Goal: Task Accomplishment & Management: Use online tool/utility

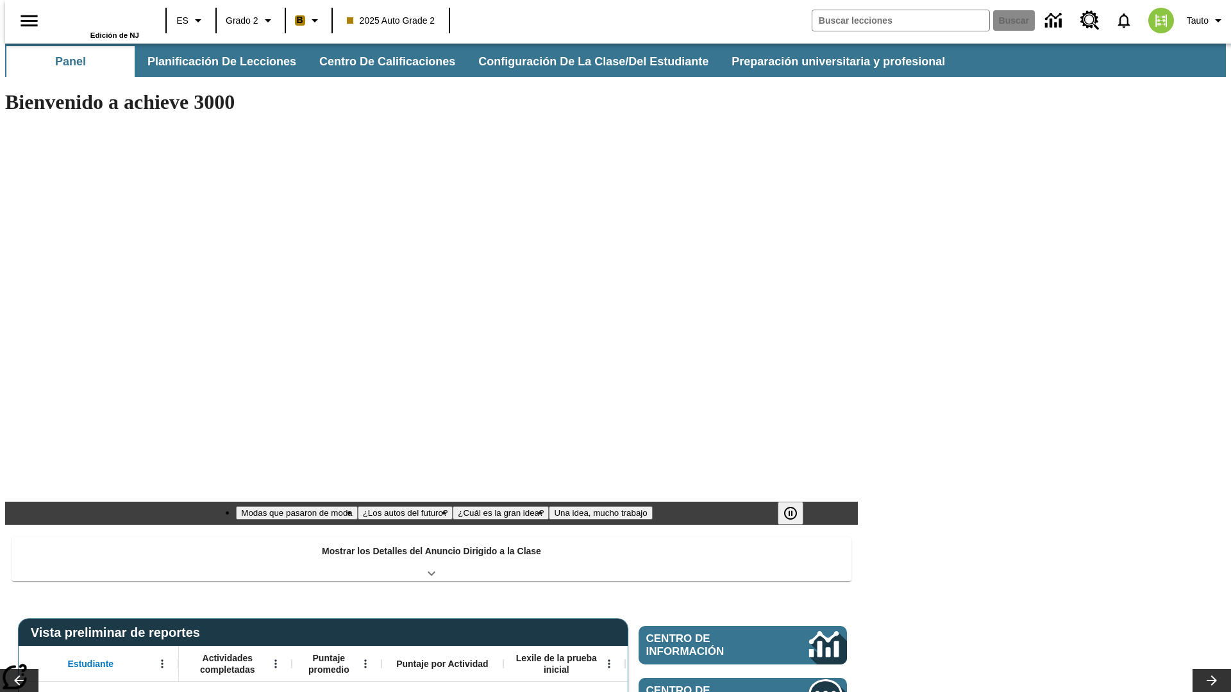
type input "-1"
click at [215, 62] on button "Planificación de lecciones" at bounding box center [222, 61] width 171 height 31
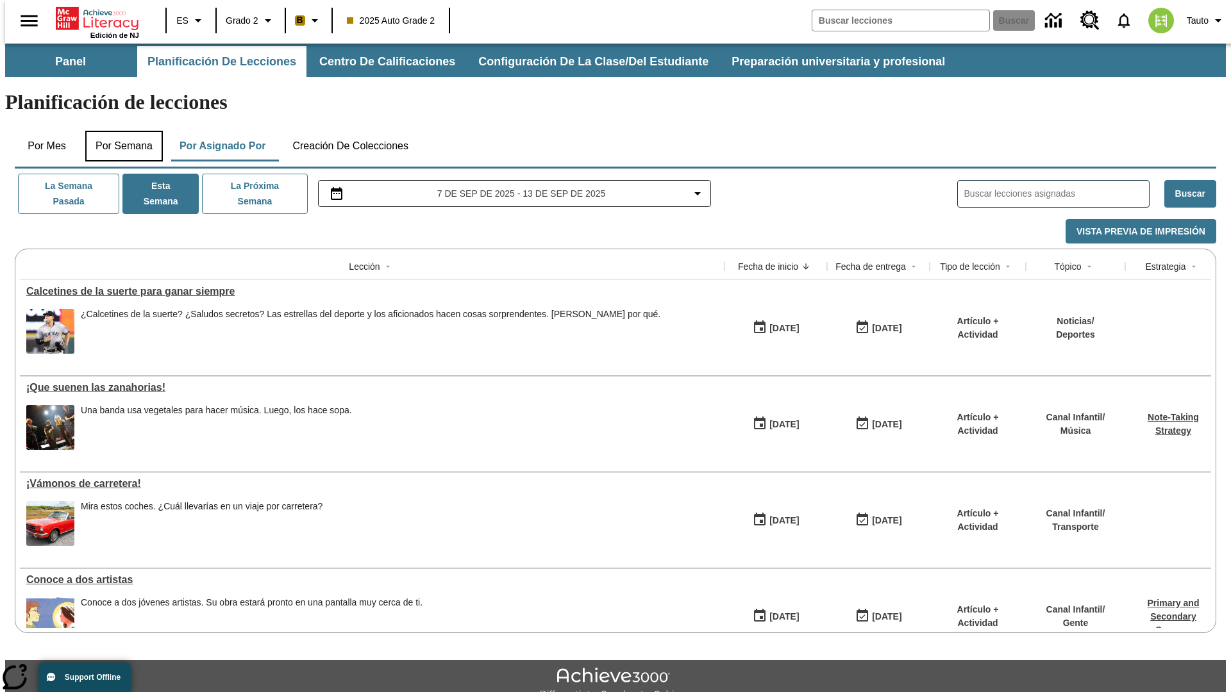
click at [120, 131] on button "Por semana" at bounding box center [124, 146] width 78 height 31
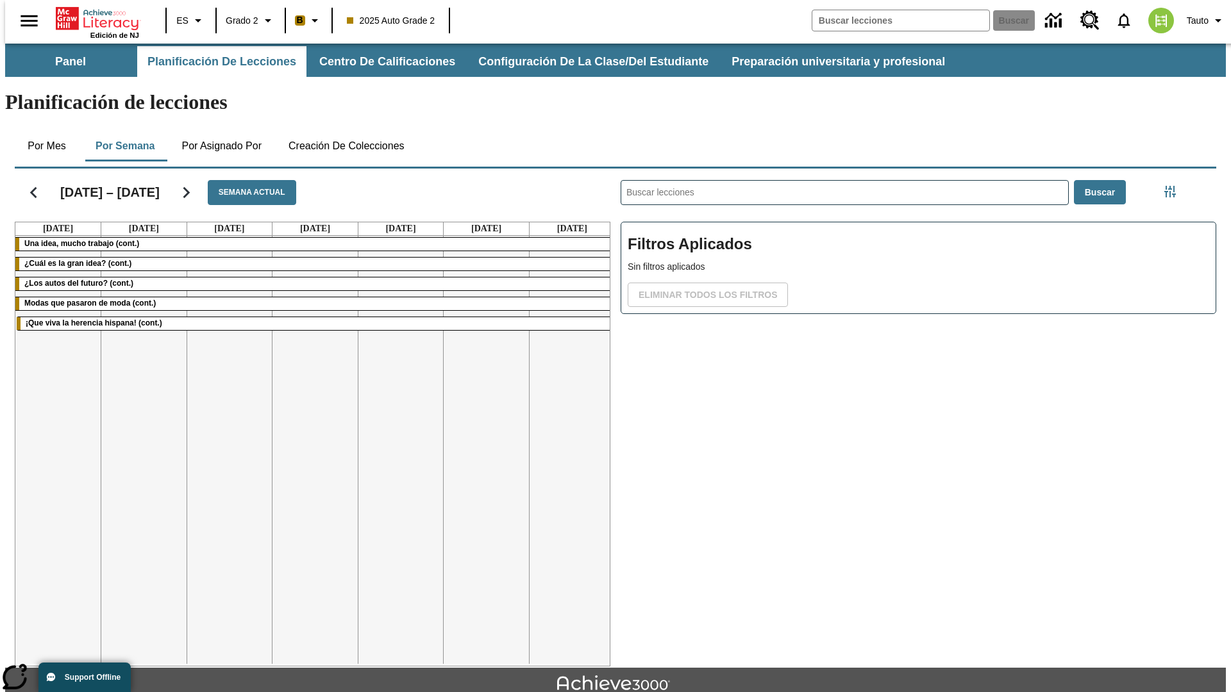
click at [185, 181] on icon "Seguir" at bounding box center [186, 192] width 22 height 22
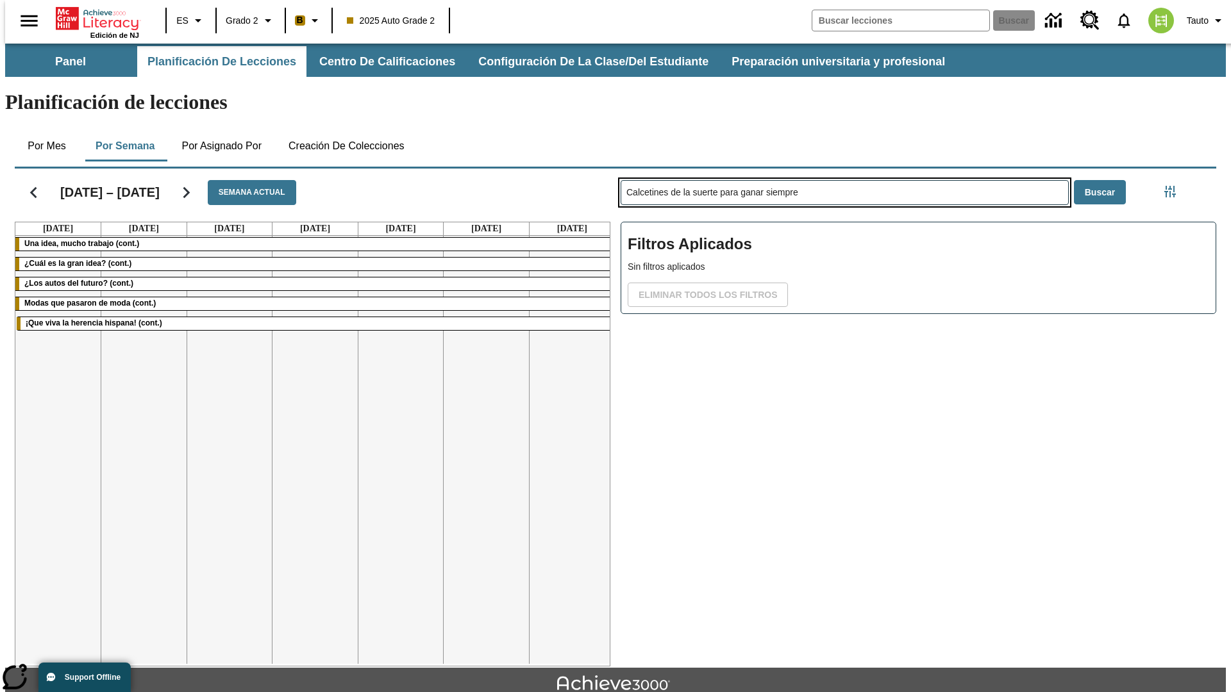
type input "Calcetines de la suerte para ganar siempre"
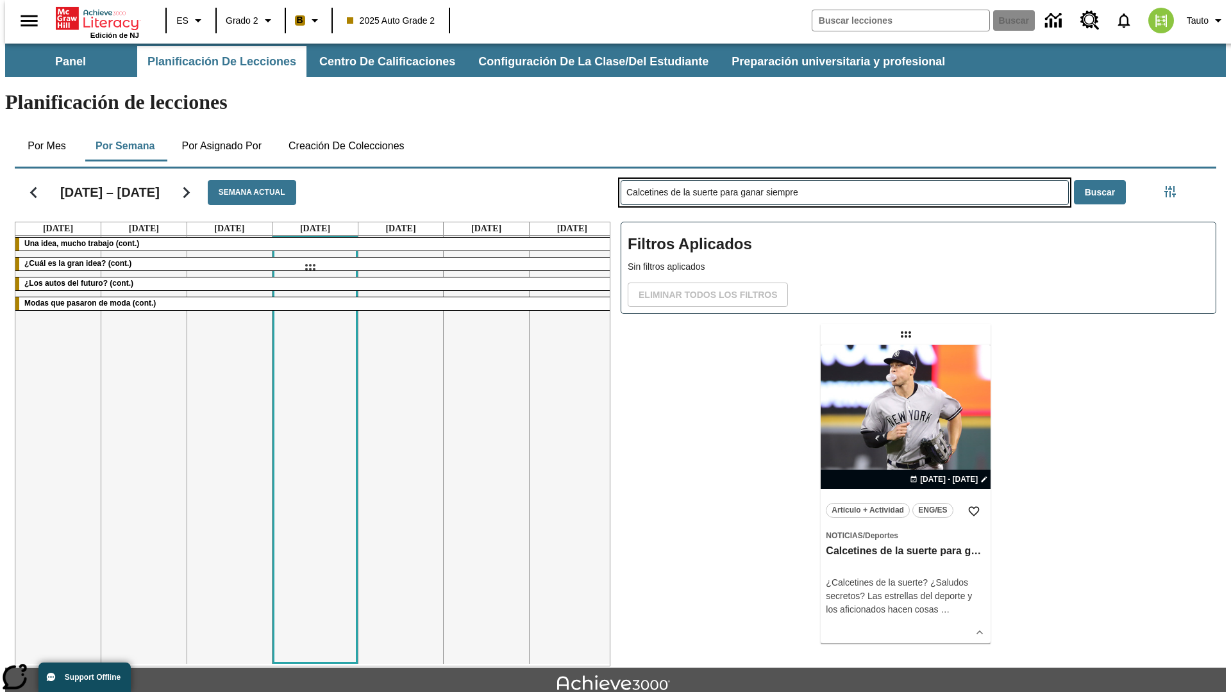
click at [310, 267] on div "[DATE] – [DATE] Semana actual [DATE] [DATE] [DATE] [DATE] [DATE] [DATE] [DATE] …" at bounding box center [610, 414] width 1212 height 503
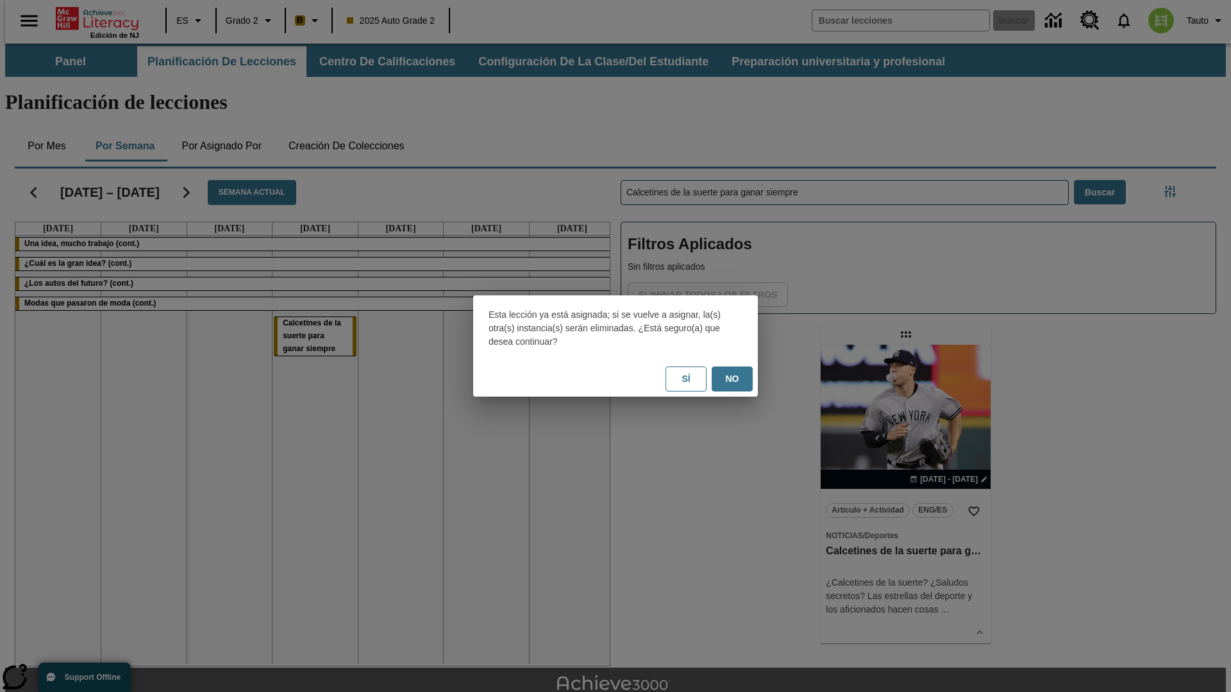
click at [732, 379] on button "No" at bounding box center [732, 379] width 41 height 25
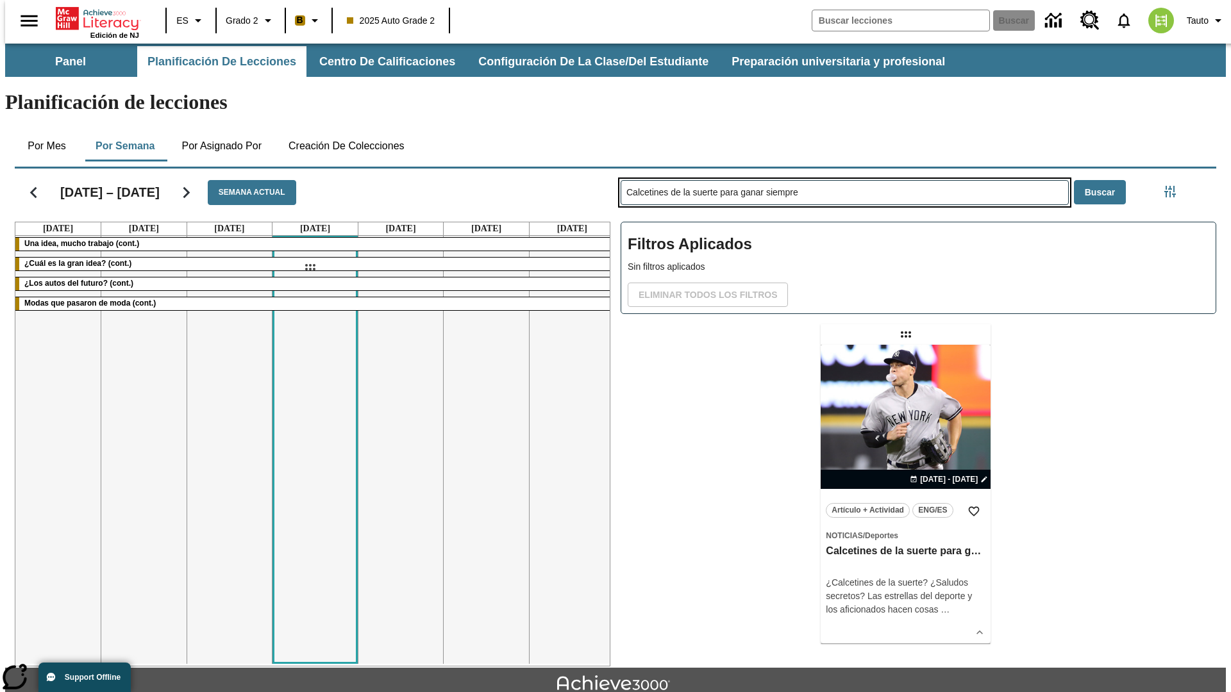
drag, startPoint x: 907, startPoint y: 284, endPoint x: 310, endPoint y: 267, distance: 597.7
click at [310, 267] on div "[DATE] – [DATE] Semana actual [DATE] [DATE] [DATE] [DATE] [DATE] [DATE] [DATE] …" at bounding box center [610, 414] width 1212 height 503
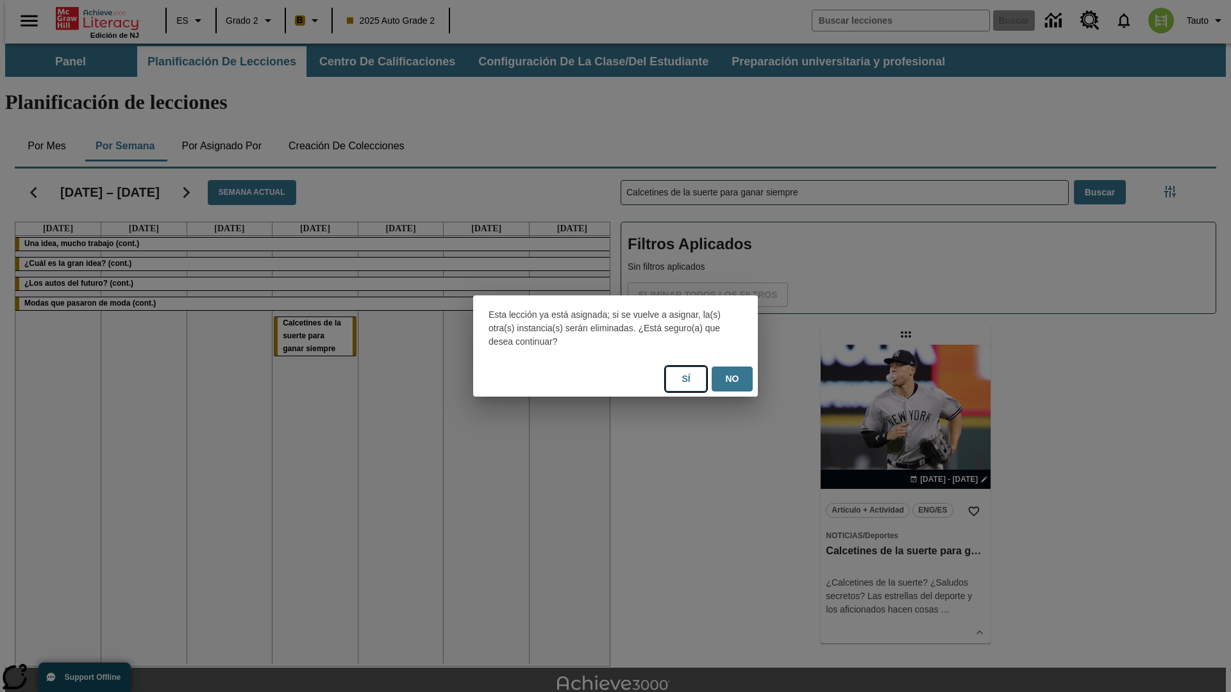
click at [686, 379] on button "Sí" at bounding box center [685, 379] width 41 height 25
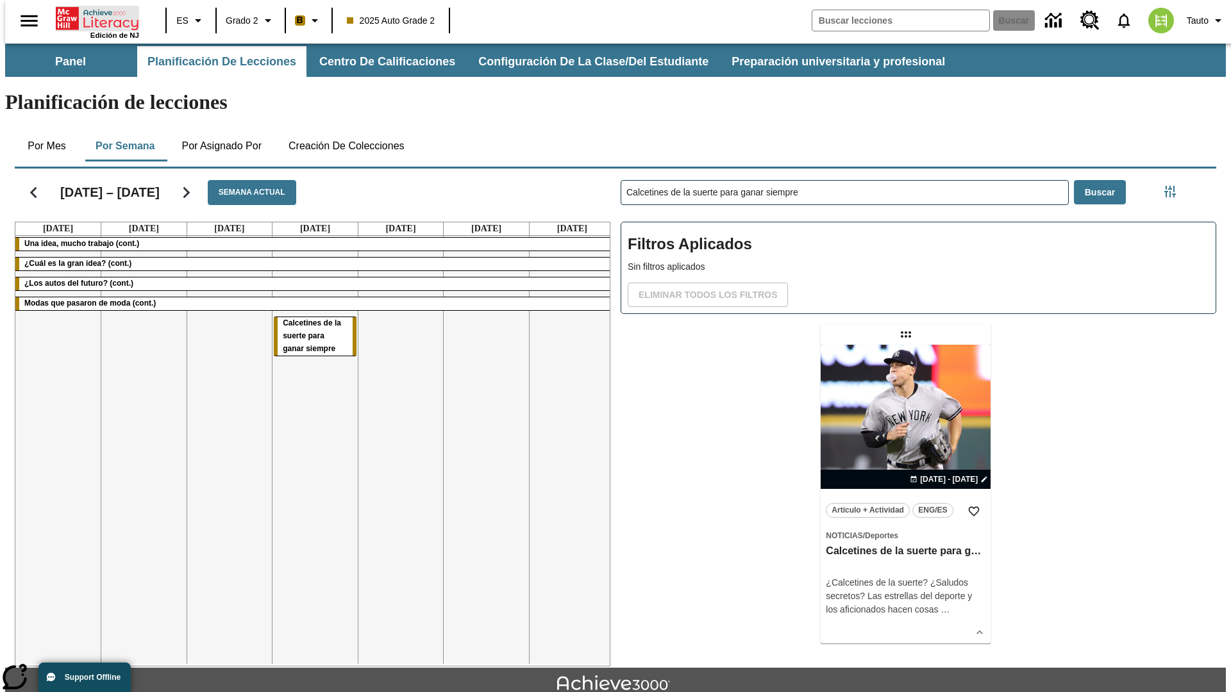
click at [92, 17] on icon "Portada" at bounding box center [98, 19] width 85 height 26
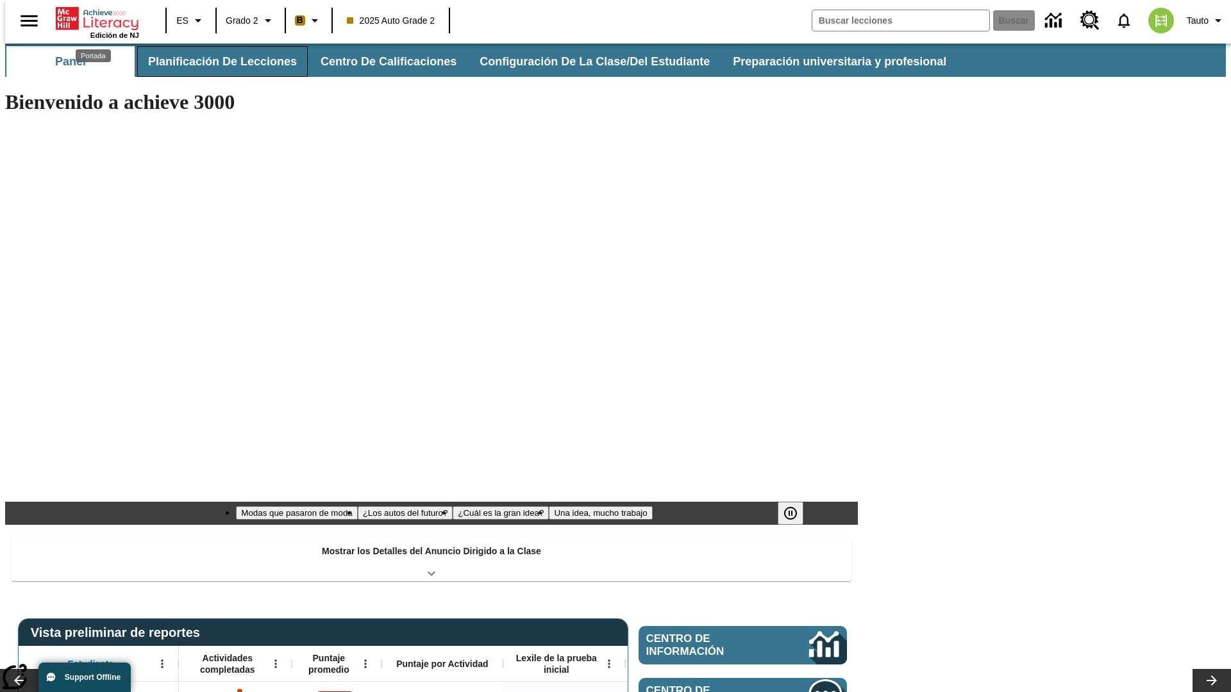
click at [215, 62] on button "Planificación de lecciones" at bounding box center [222, 61] width 171 height 31
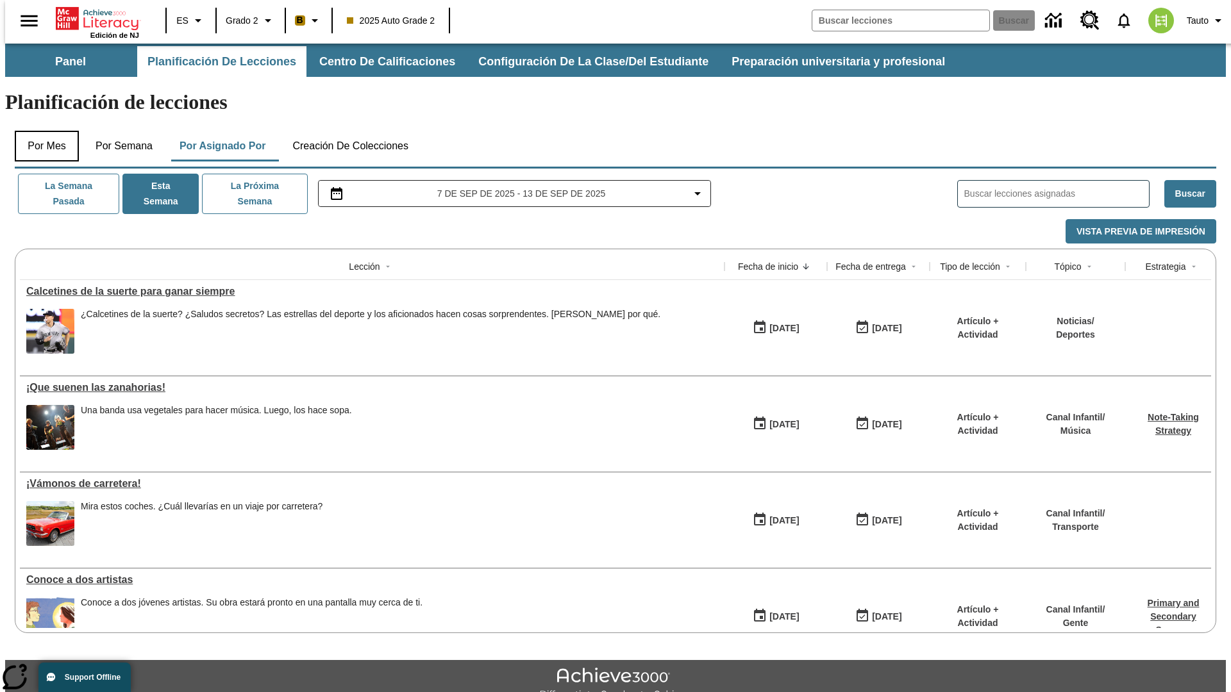
click at [42, 131] on button "Por mes" at bounding box center [47, 146] width 64 height 31
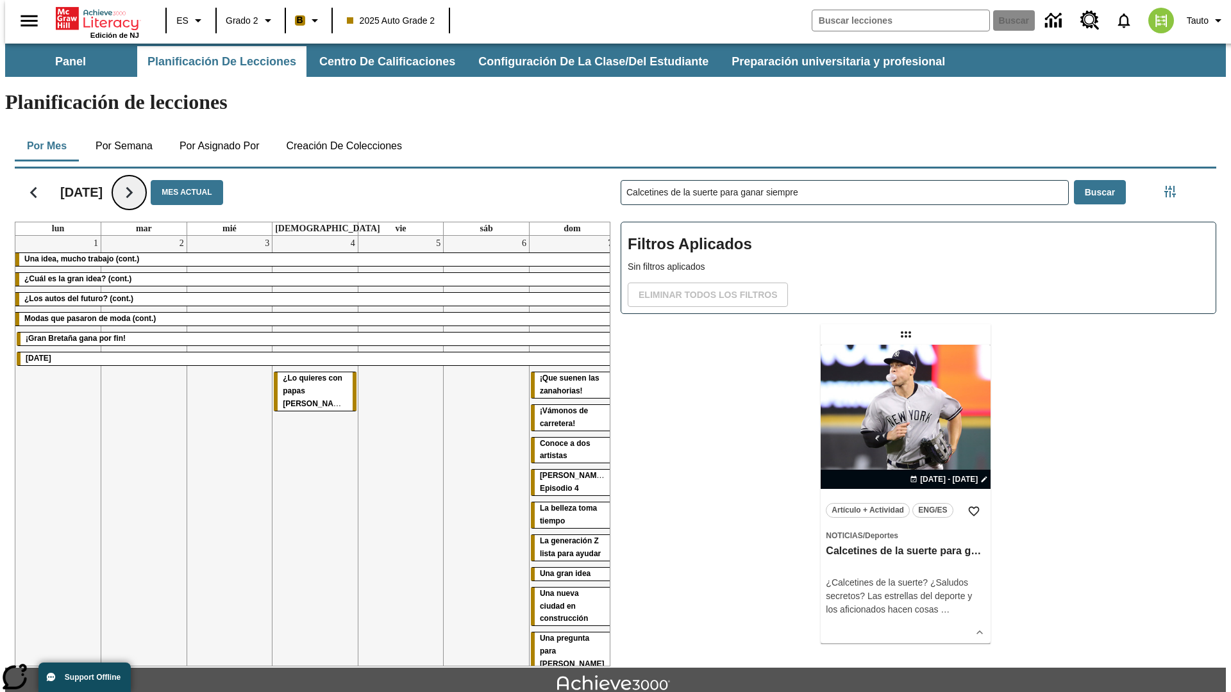
click at [140, 181] on icon "Seguir" at bounding box center [129, 192] width 22 height 22
